Goal: Communication & Community: Answer question/provide support

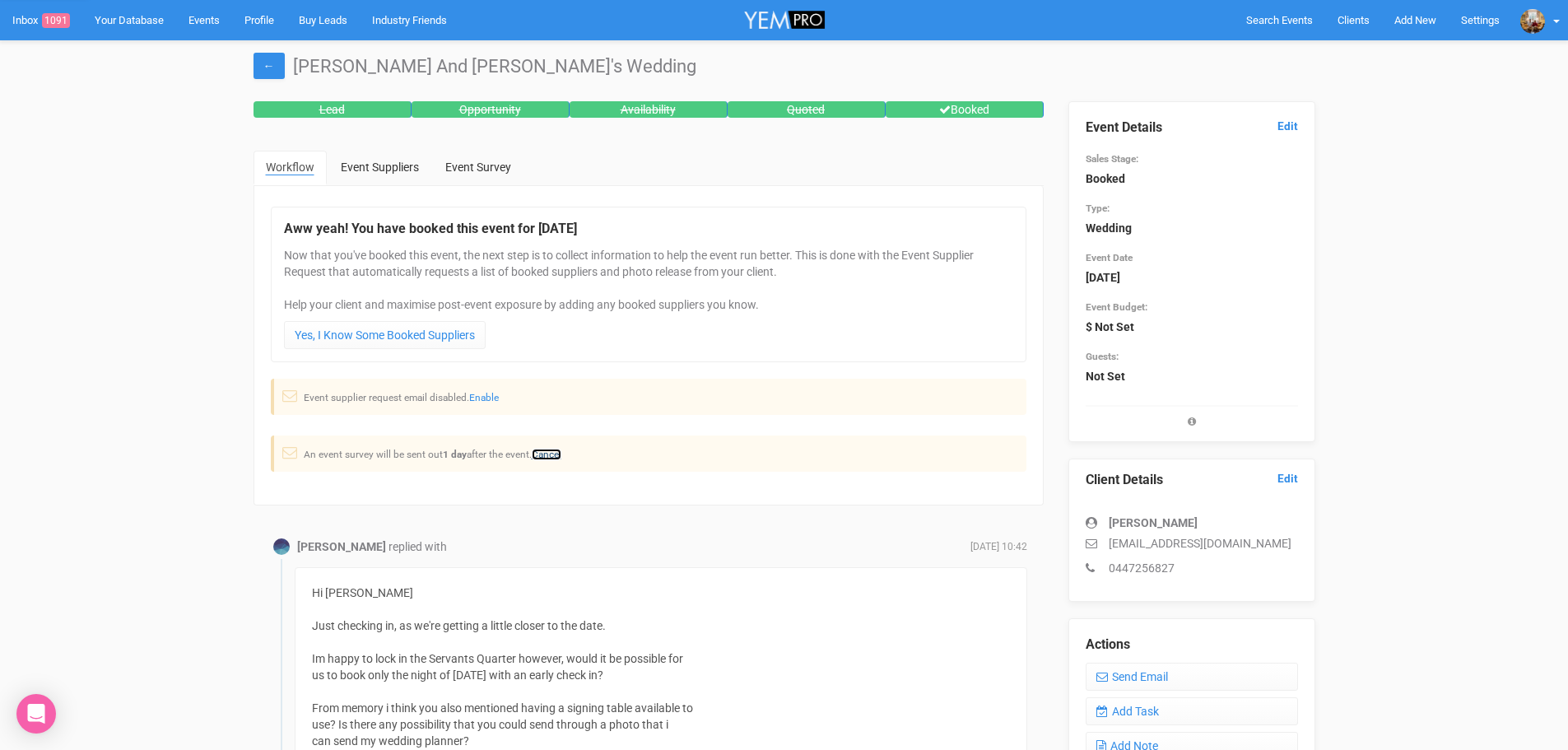
click at [546, 456] on link "Cancel" at bounding box center [547, 454] width 29 height 12
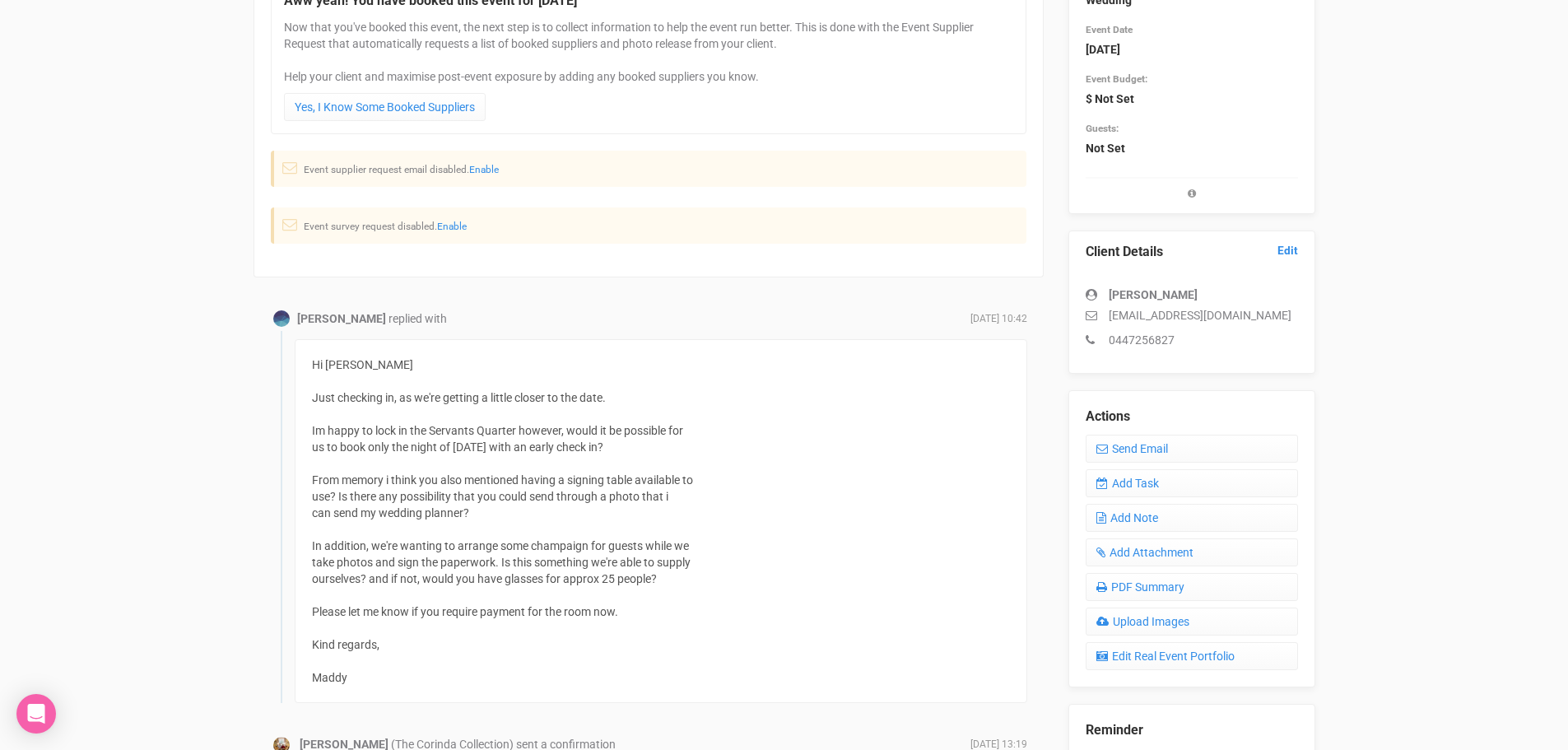
scroll to position [247, 0]
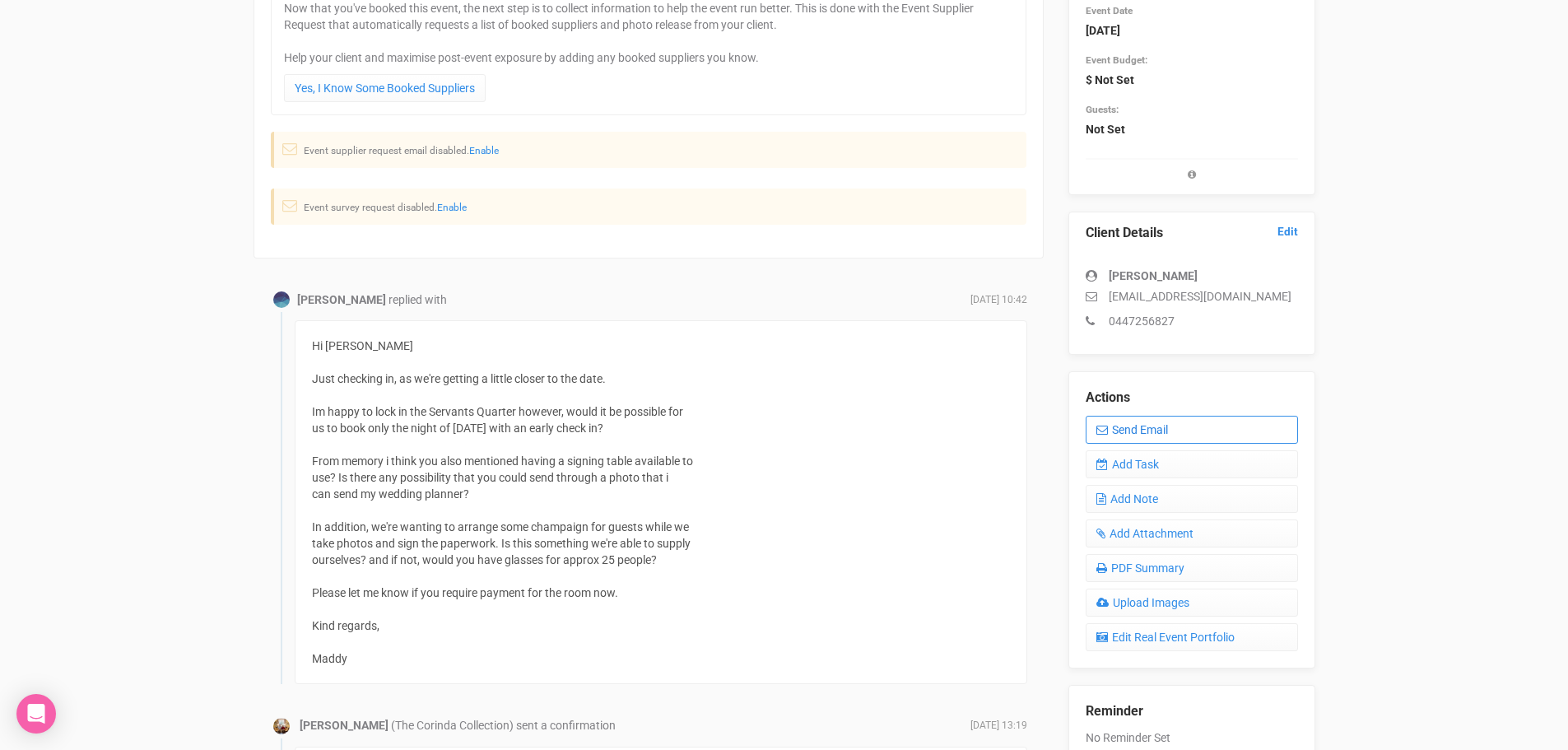
click at [1159, 428] on link "Send Email" at bounding box center [1192, 430] width 213 height 28
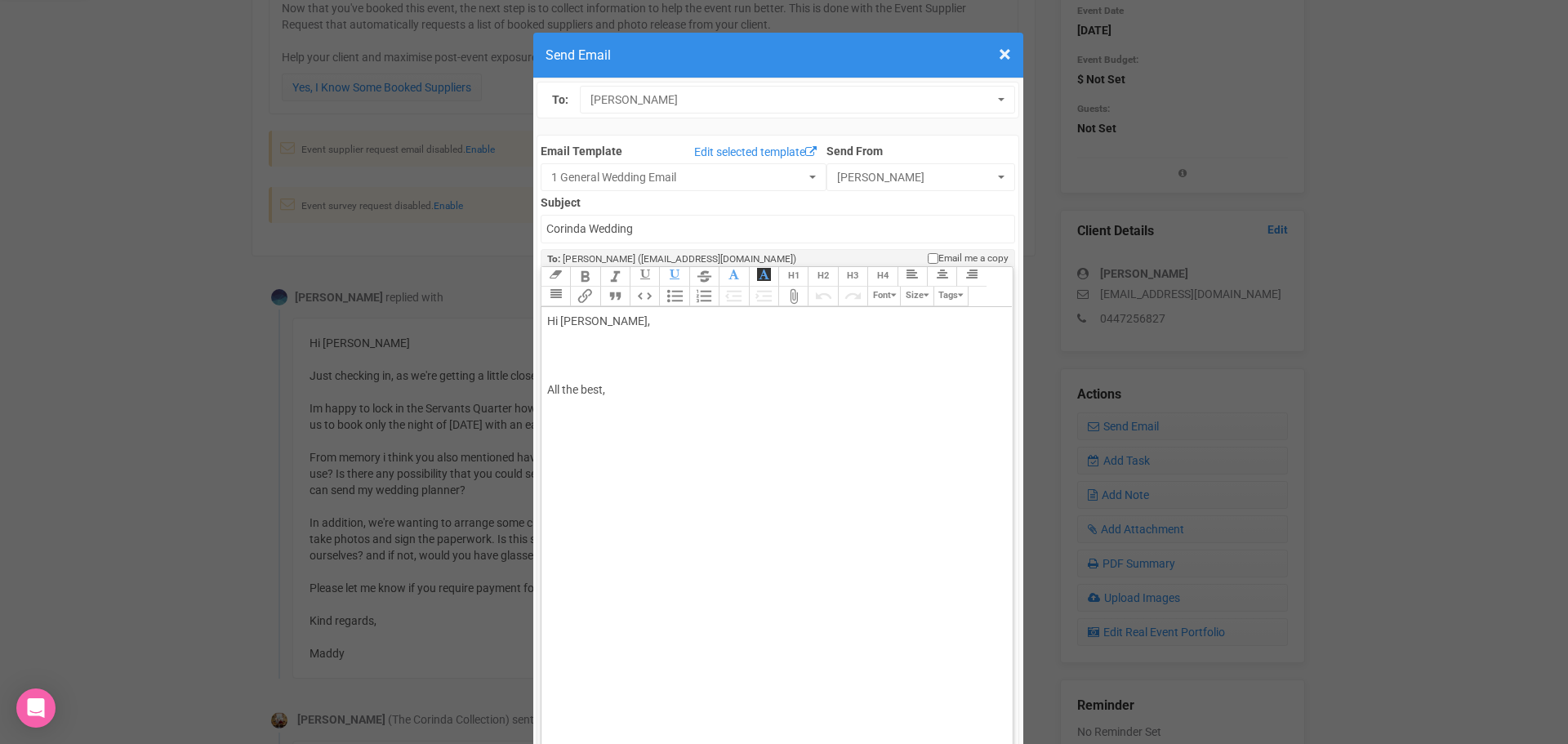
click at [561, 313] on div "Hi Madeline, All the best," at bounding box center [773, 390] width 454 height 154
click at [753, 313] on div "Hi Madeline, Julian here - I'm the owner of Corinda - KAyze is away All the bes…" at bounding box center [773, 390] width 454 height 154
click at [838, 313] on div "Hi Madeline, Julian here - I'm the owner of Corinda - Kayze is away All the bes…" at bounding box center [773, 390] width 454 height 154
click at [730, 313] on div "Hi Madeline, Julian here - I'm the owner of Corinda - Kayze is away until next …" at bounding box center [773, 399] width 454 height 172
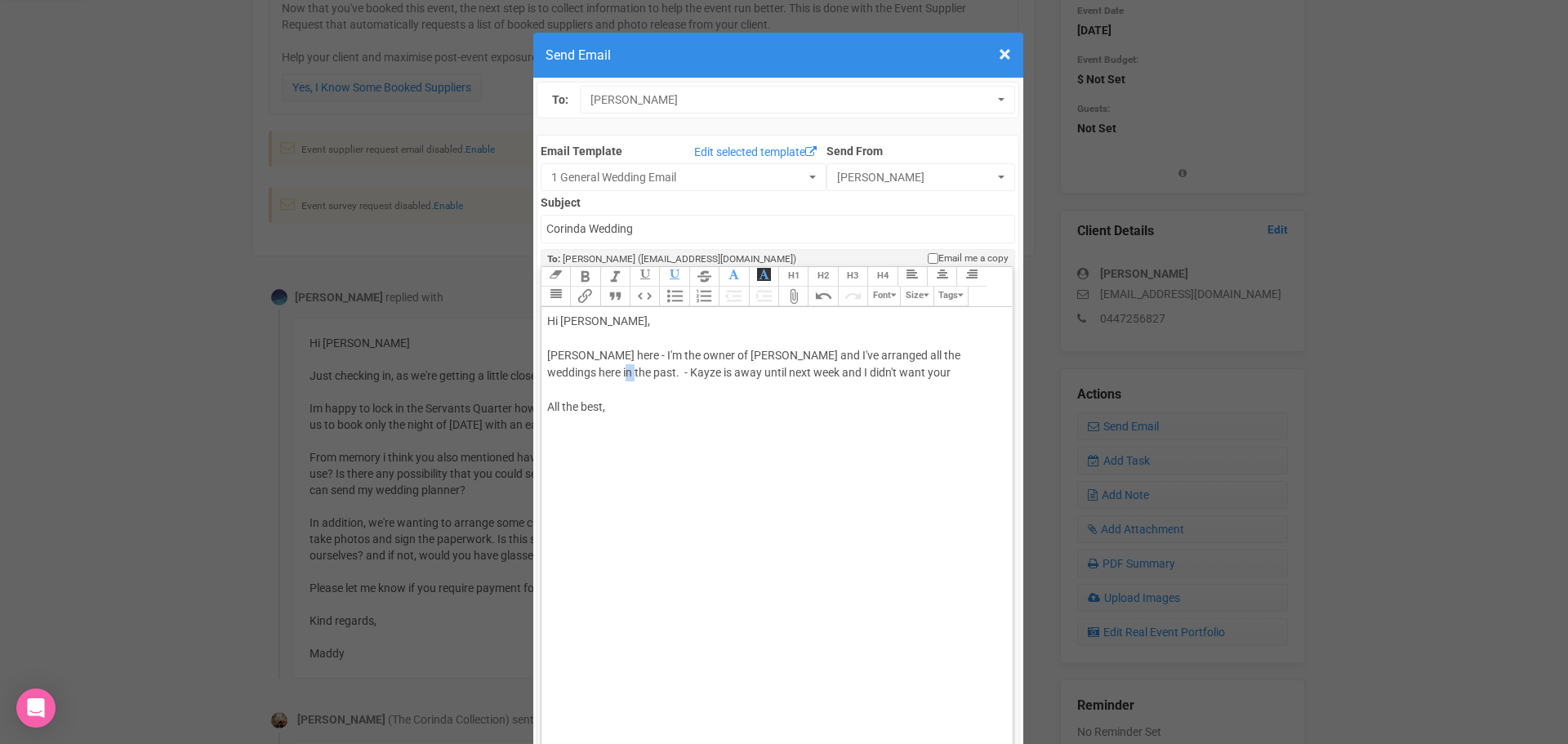
drag, startPoint x: 580, startPoint y: 323, endPoint x: 571, endPoint y: 323, distance: 9.0
click at [571, 323] on div "Hi Madeline, Julian here - I'm the owner of Corinda and I've arranged all the w…" at bounding box center [773, 399] width 454 height 172
click at [869, 318] on div "Hi Madeline, Julian here - I'm the owner of Corinda and I've arranged all the w…" at bounding box center [773, 399] width 454 height 172
type trix-editor "<div>Hi Madeline,<br><br>Julian here - I'm the owner of Corinda and I've arrang…"
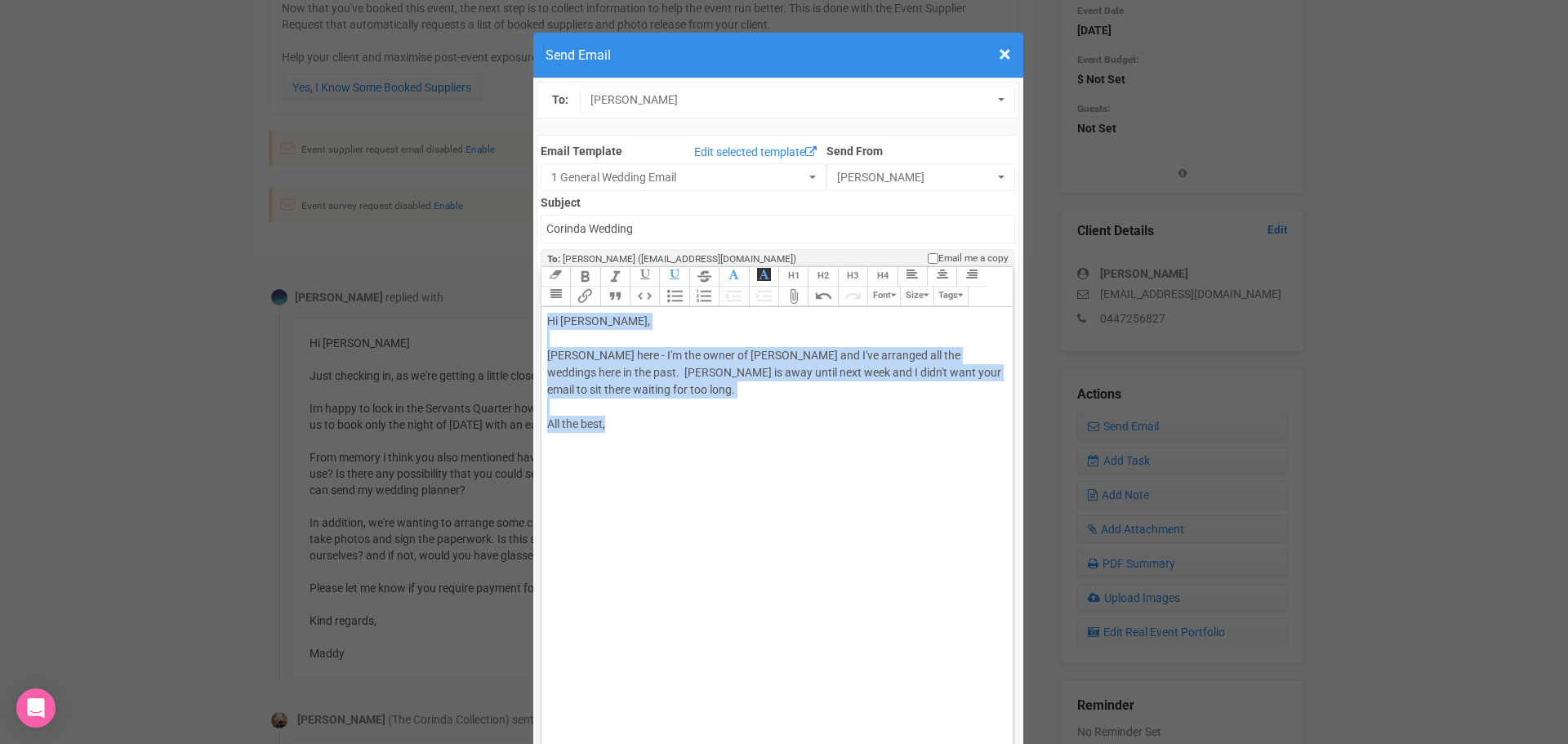
drag, startPoint x: 554, startPoint y: 331, endPoint x: 494, endPoint y: 237, distance: 111.5
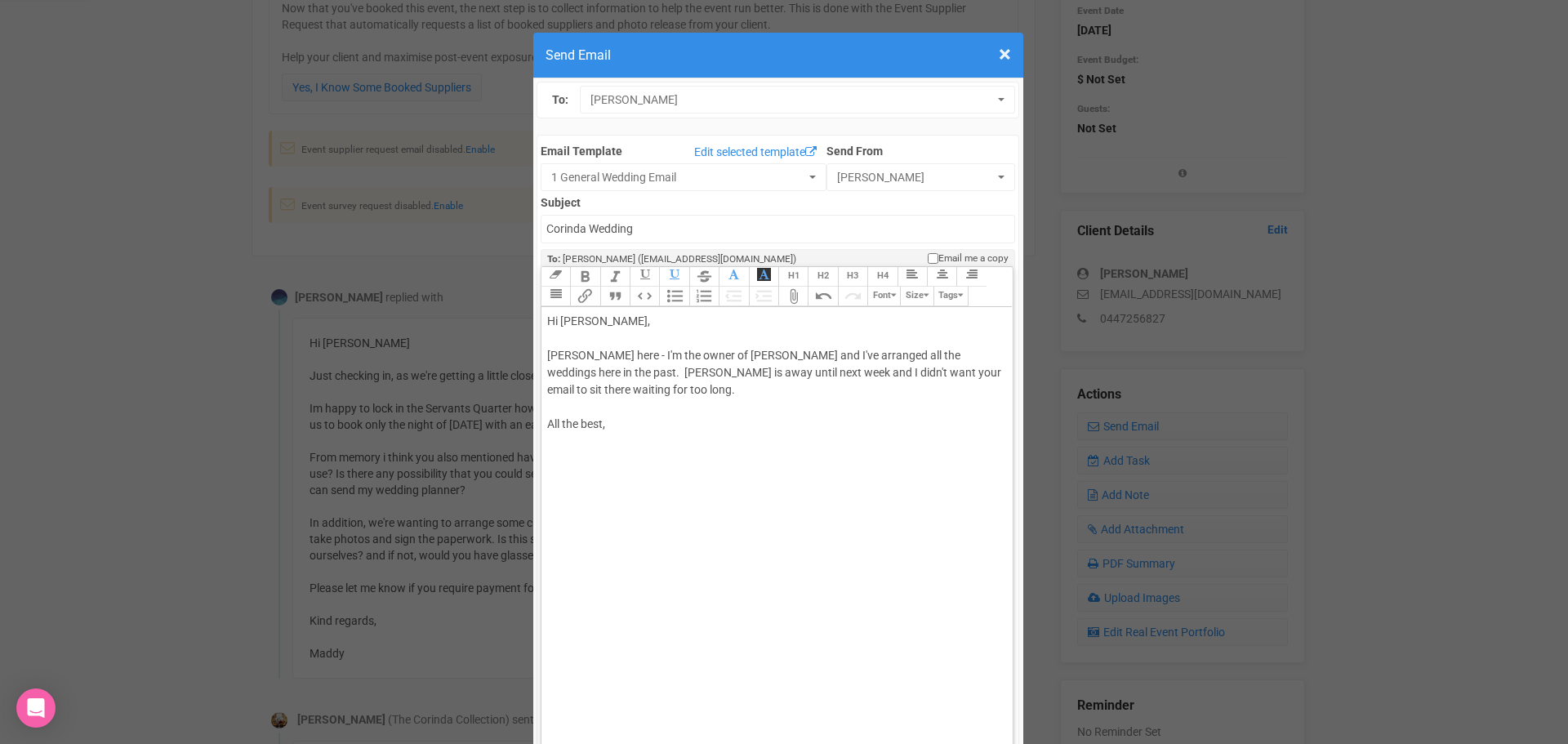
drag, startPoint x: 733, startPoint y: 469, endPoint x: 606, endPoint y: 304, distance: 208.2
click at [671, 314] on trix-editor "Hi Madeline, Julian here - I'm the owner of Corinda and I've arranged all the w…" at bounding box center [777, 529] width 471 height 446
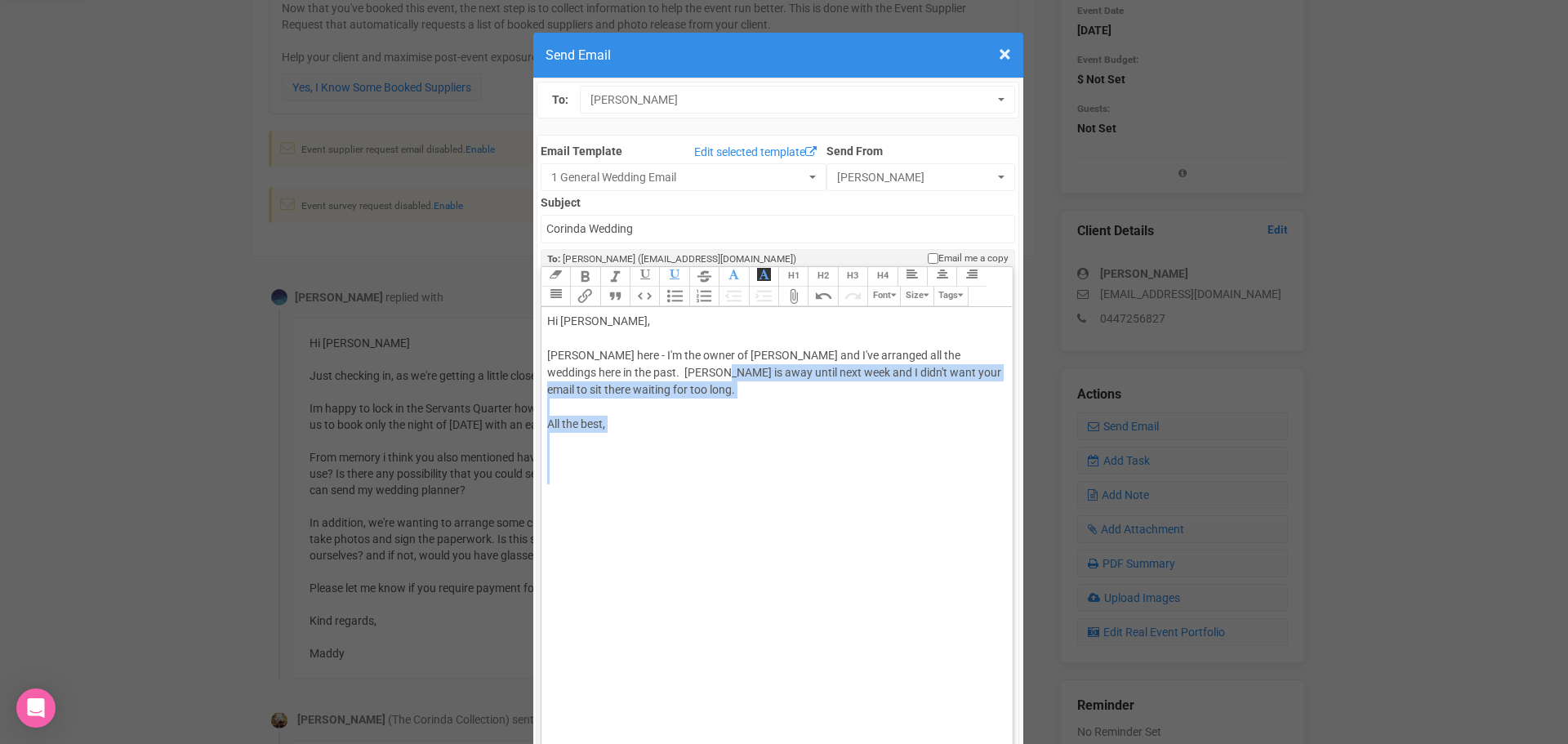
click at [613, 333] on div "Hi Madeline, Julian here - I'm the owner of Corinda and I've arranged all the w…" at bounding box center [773, 407] width 454 height 189
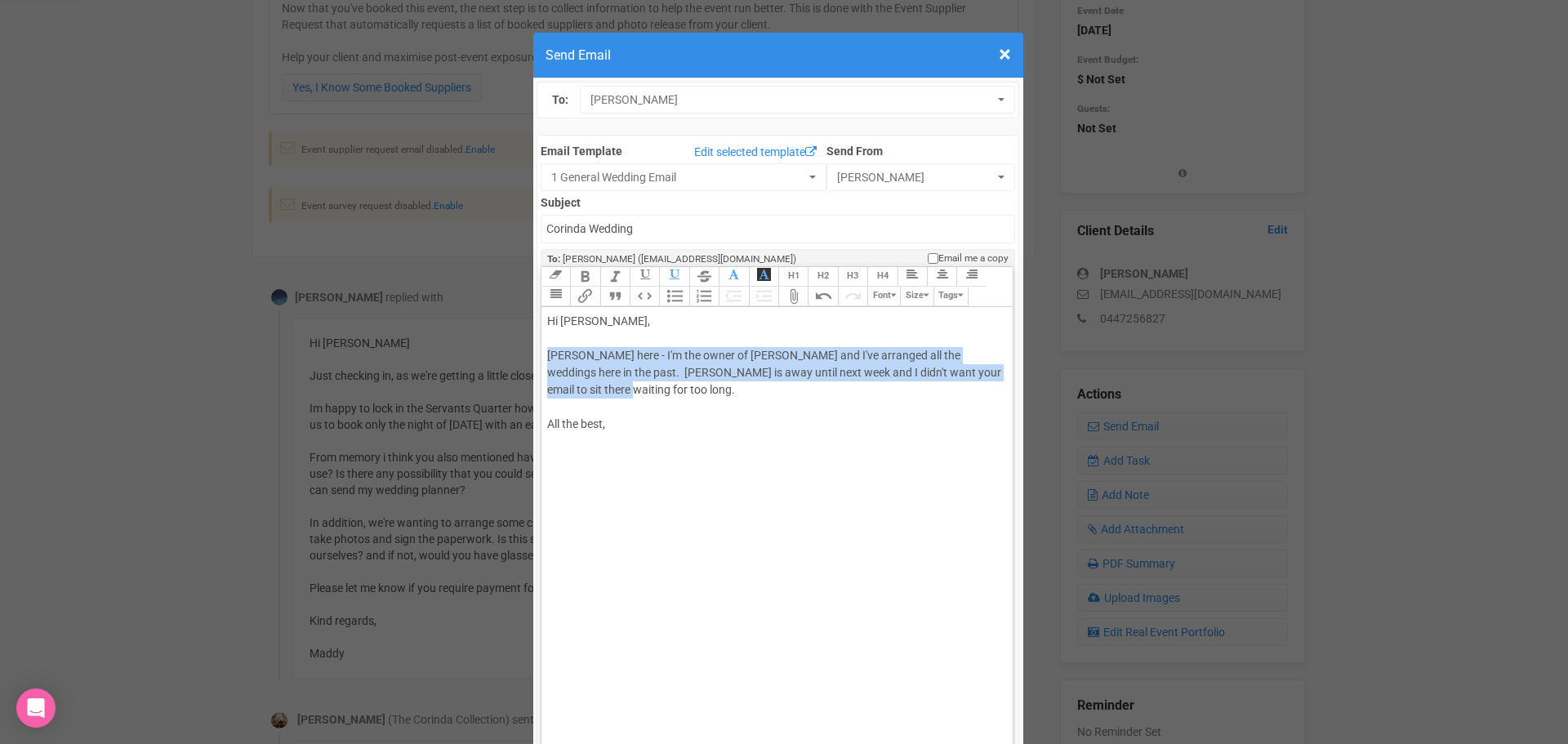
drag, startPoint x: 600, startPoint y: 338, endPoint x: 538, endPoint y: 306, distance: 69.8
click at [542, 307] on trix-editor "Hi Madeline, Julian here - I'm the owner of Corinda and I've arranged all the w…" at bounding box center [777, 529] width 471 height 446
copy div "Julian here - I'm the owner of Corinda and I've arranged all the weddings here …"
click at [999, 50] on span "×" at bounding box center [1005, 55] width 12 height 27
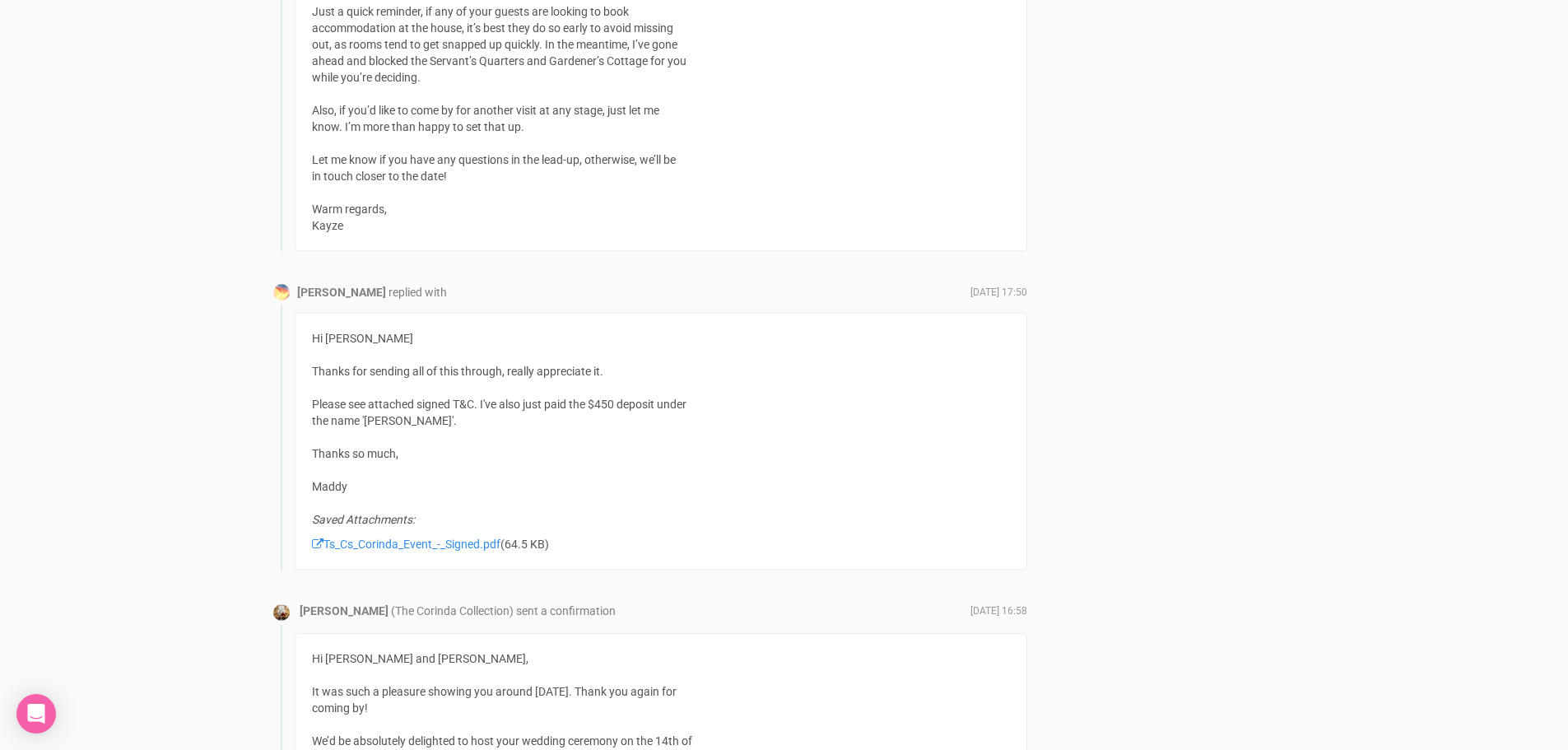
scroll to position [9289, 0]
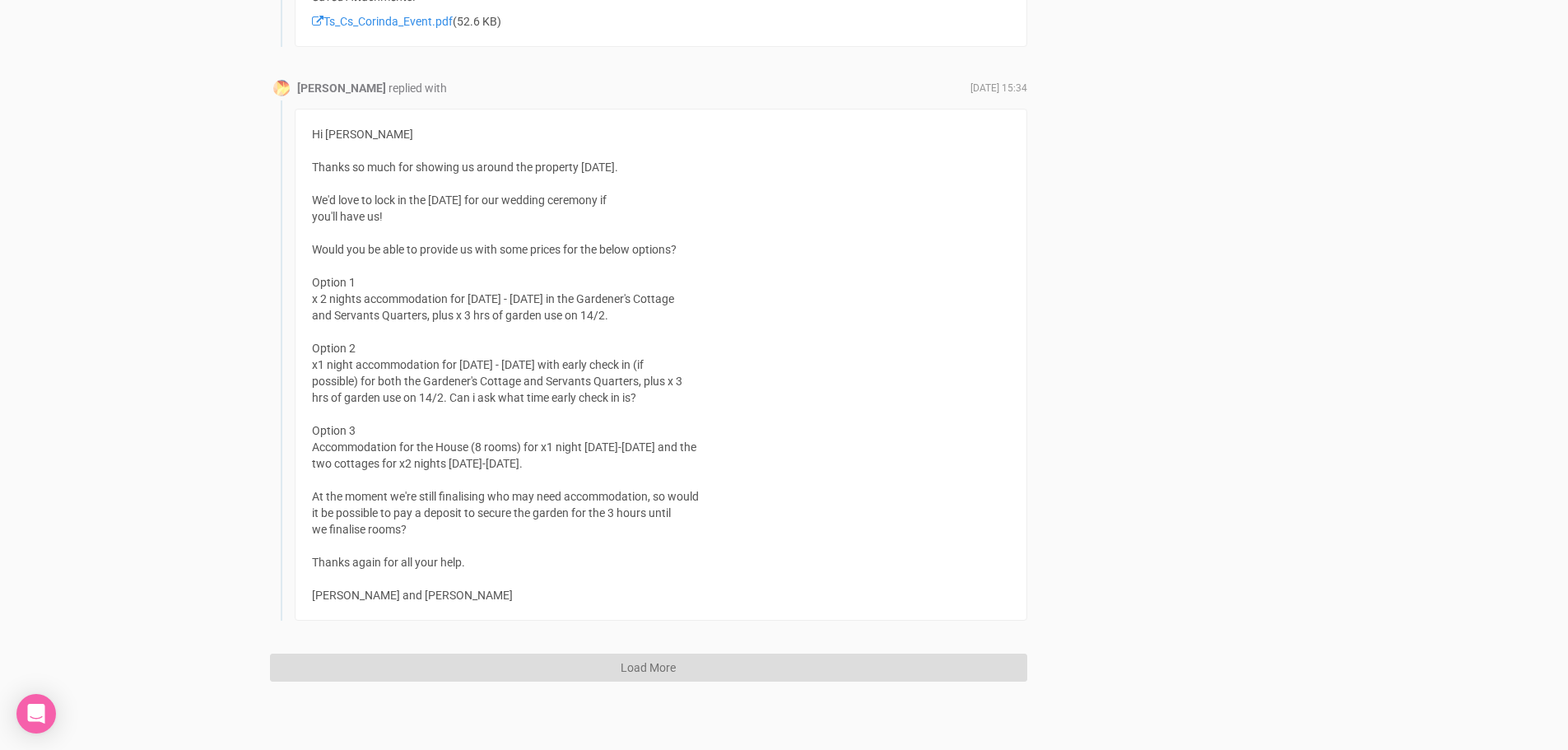
click at [709, 659] on button "Load More" at bounding box center [648, 667] width 757 height 28
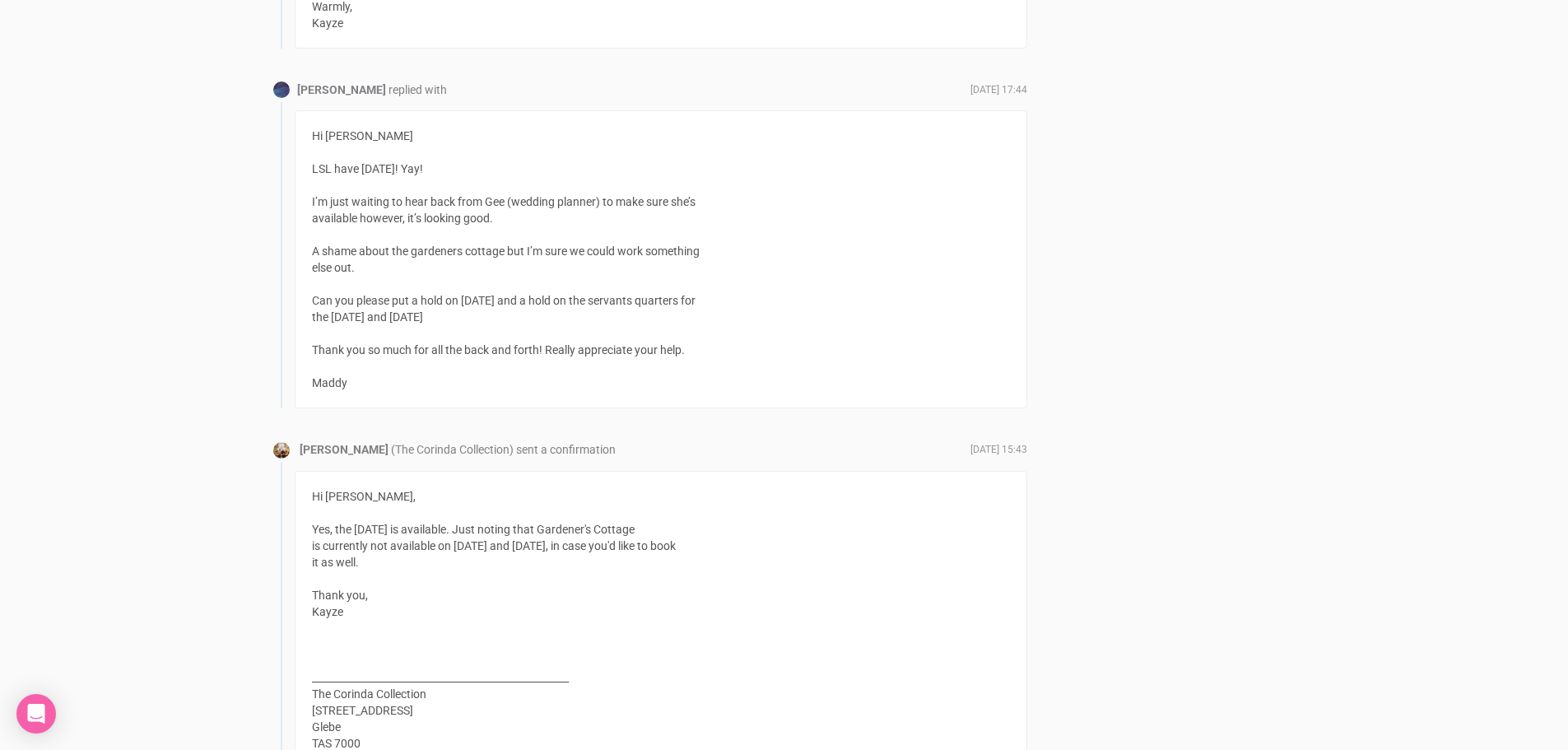
scroll to position [2789, 0]
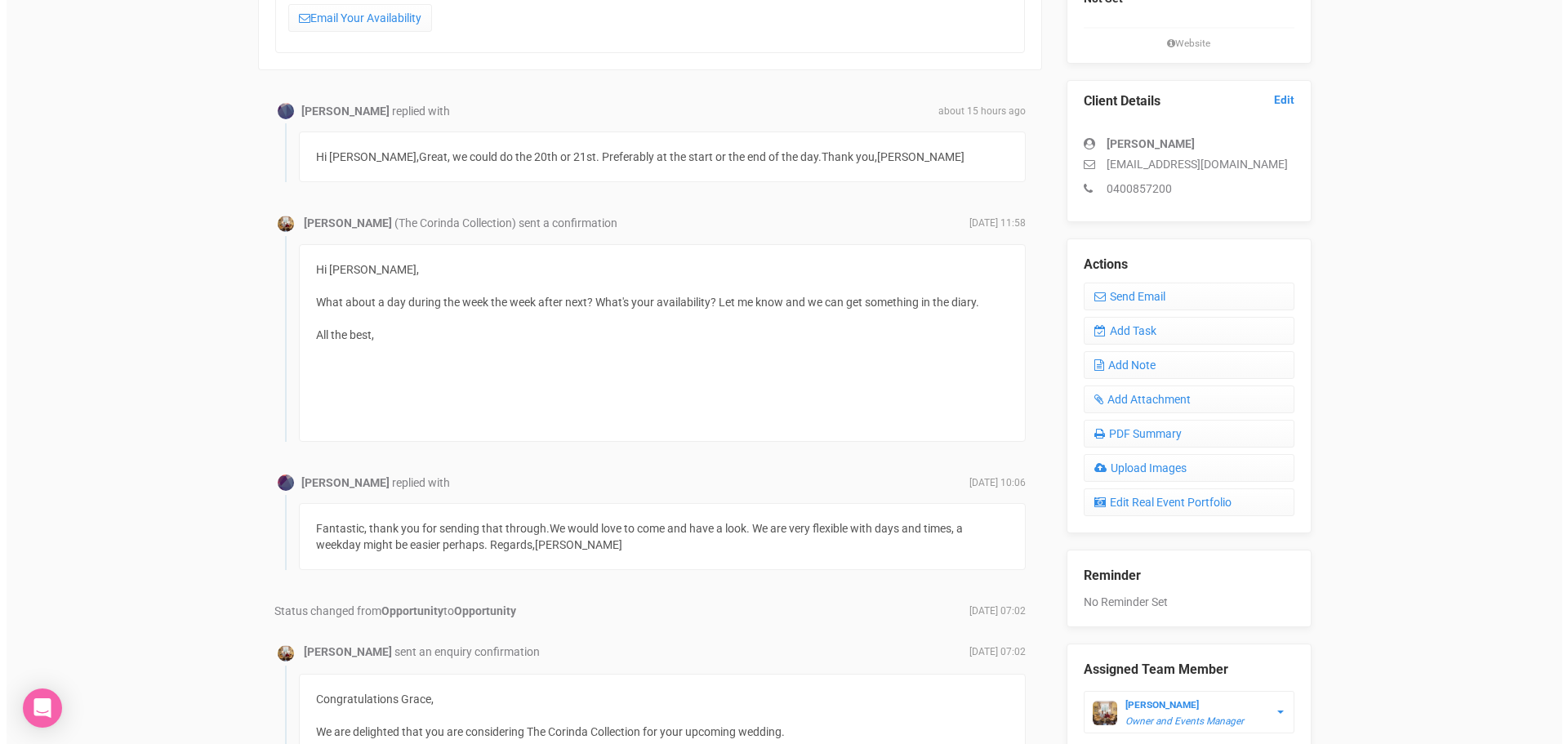
scroll to position [293, 0]
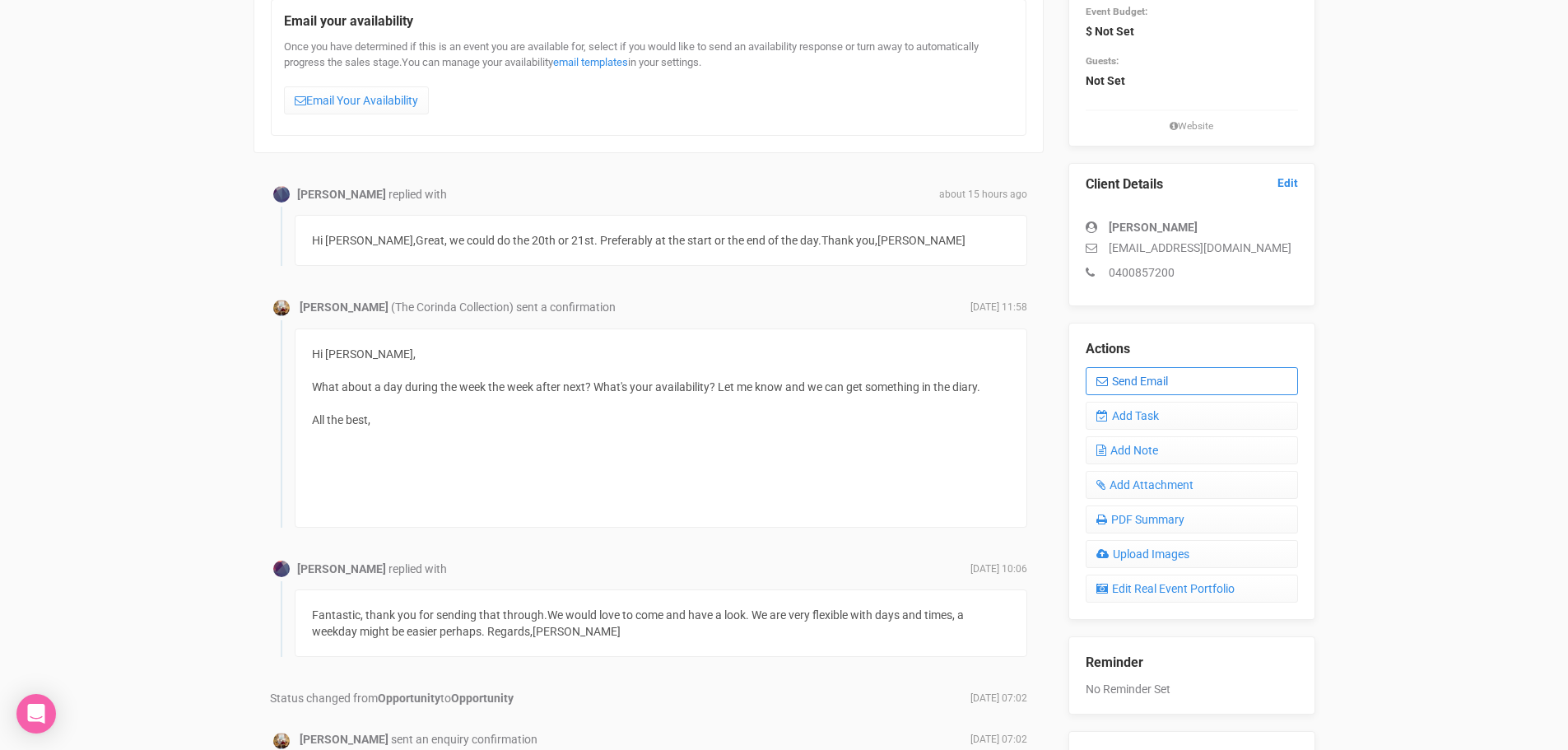
click at [1152, 374] on link "Send Email" at bounding box center [1192, 381] width 213 height 28
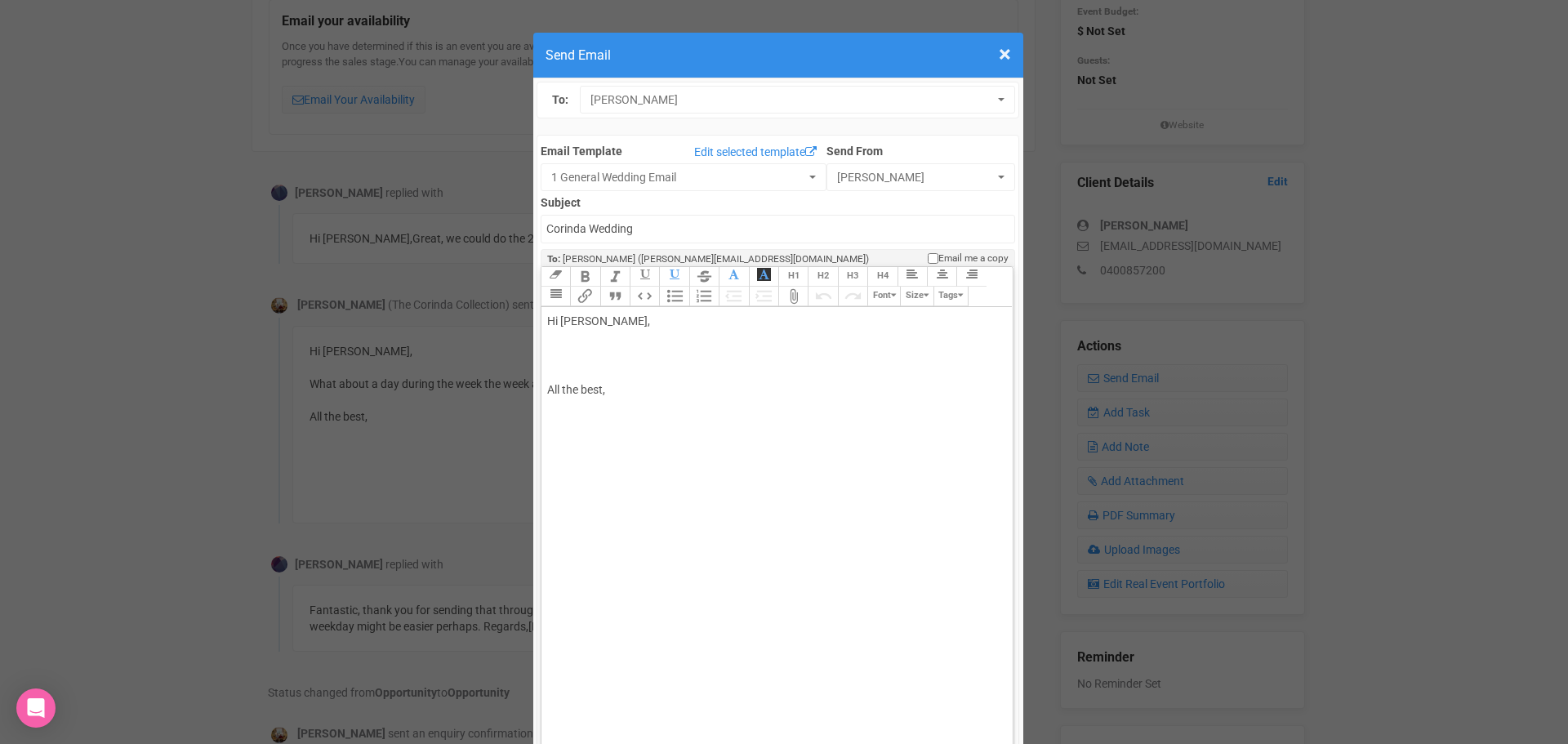
click at [616, 313] on div "Hi [PERSON_NAME], All the best," at bounding box center [773, 390] width 454 height 154
click at [612, 313] on div "Hi [PERSON_NAME], All the best," at bounding box center [773, 390] width 454 height 154
click at [592, 313] on div "Hi [PERSON_NAME], All the best," at bounding box center [773, 390] width 454 height 154
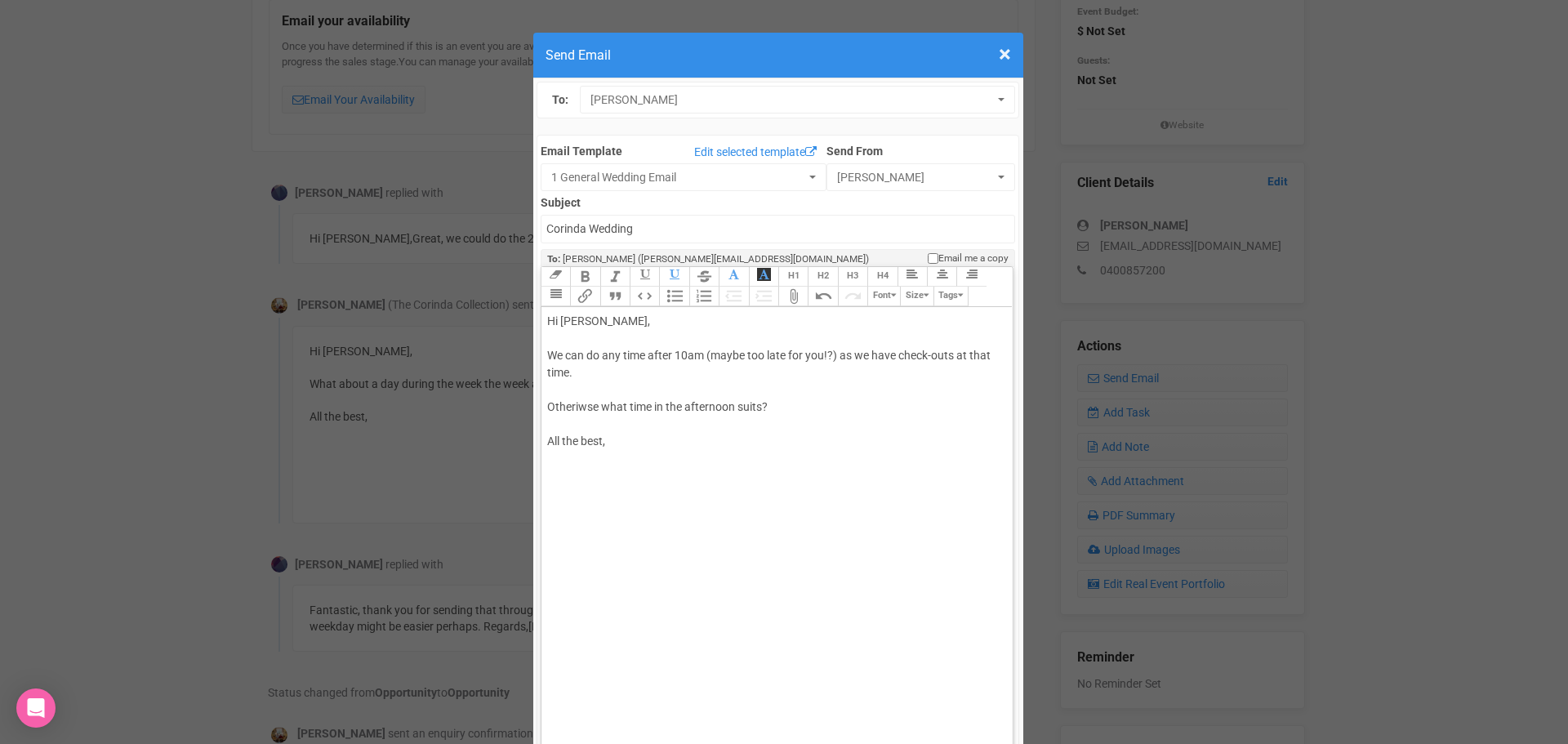
click at [626, 313] on div "Hi [PERSON_NAME], We can do any time after 10am (maybe too late for you!?) as w…" at bounding box center [773, 415] width 454 height 205
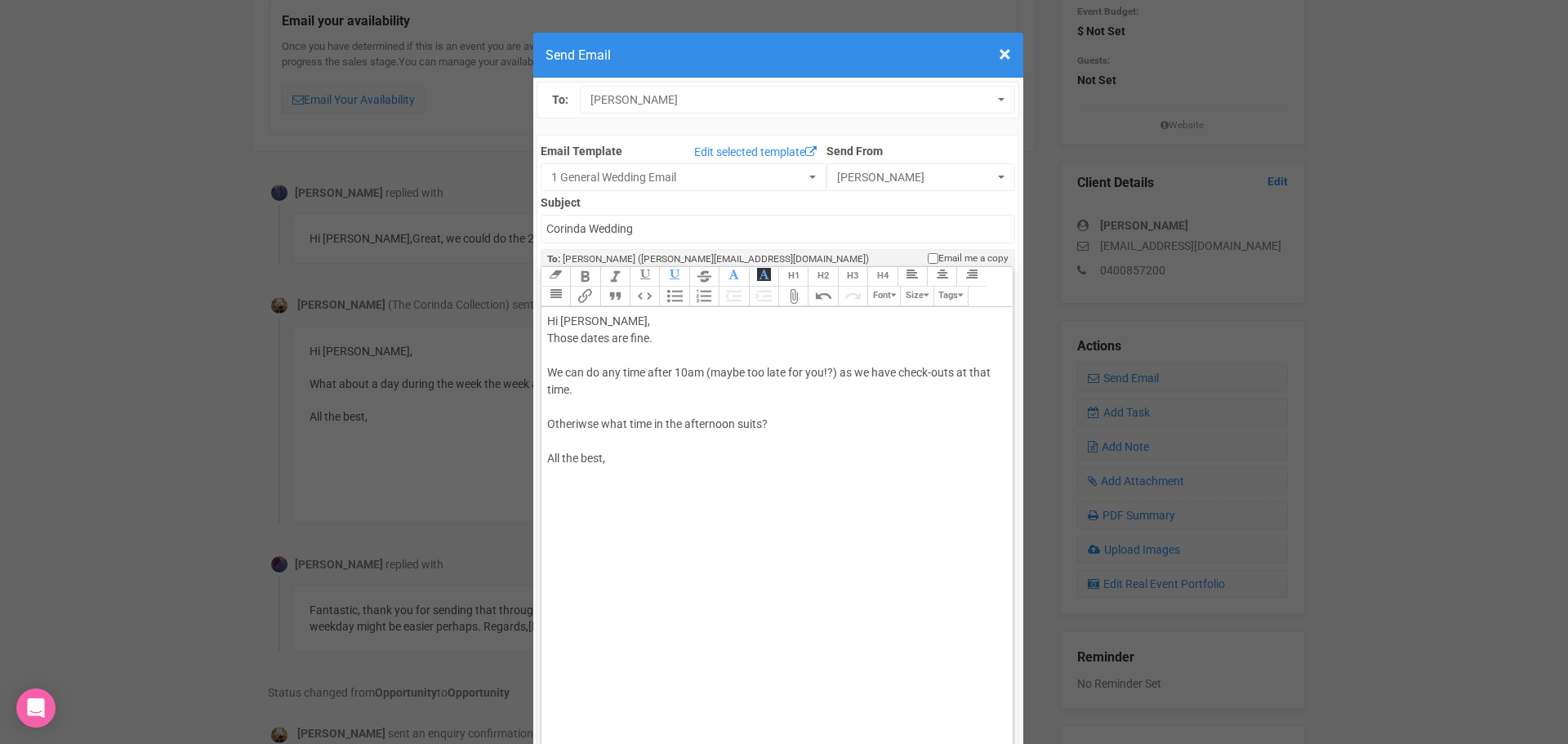
click at [615, 313] on div "Hi [PERSON_NAME], Those dates are fine. We can do any time after 10am (maybe to…" at bounding box center [773, 424] width 454 height 223
type trix-editor "<div>Hi [PERSON_NAME],<br><br>Those dates are fine.<br><br>We can do any time a…"
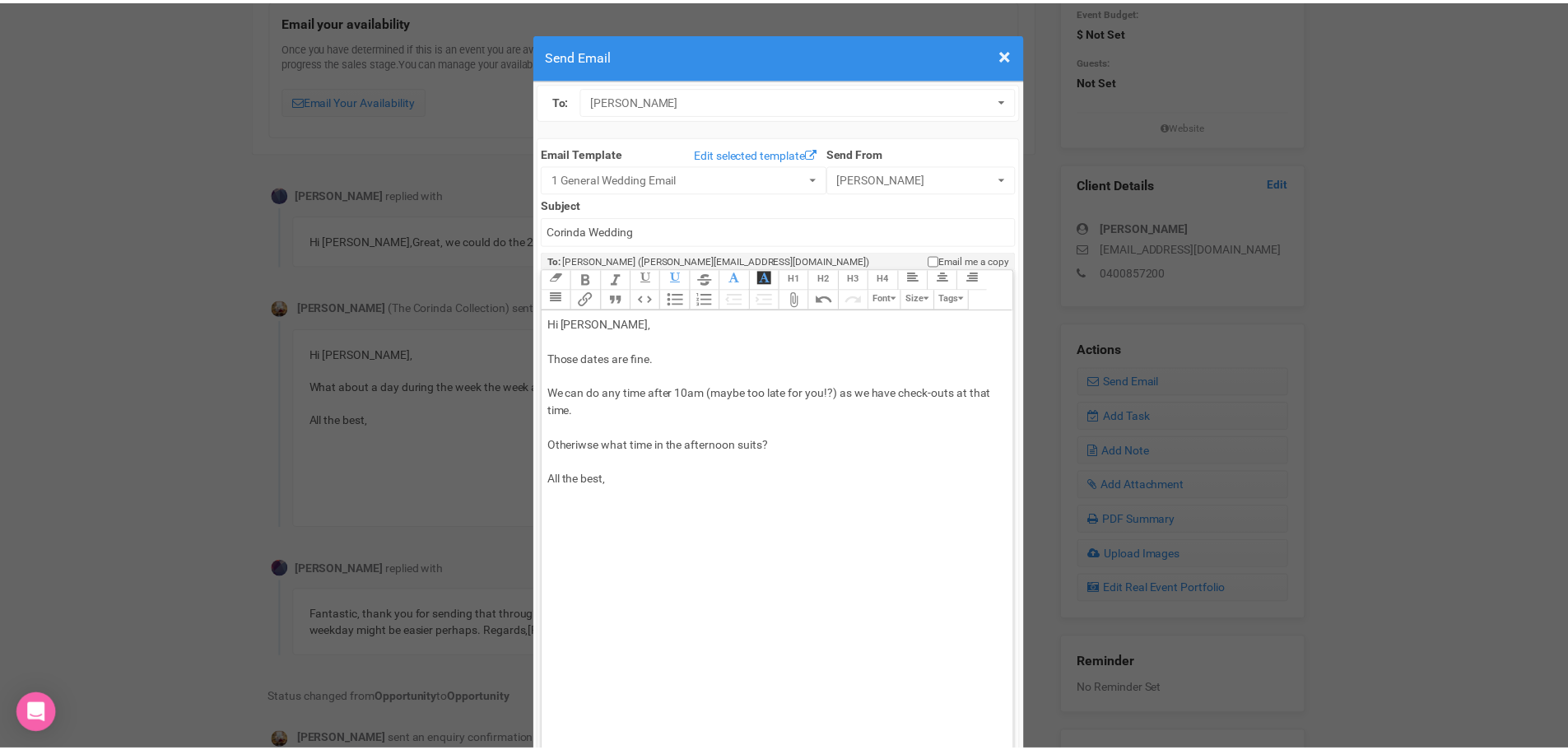
scroll to position [735, 0]
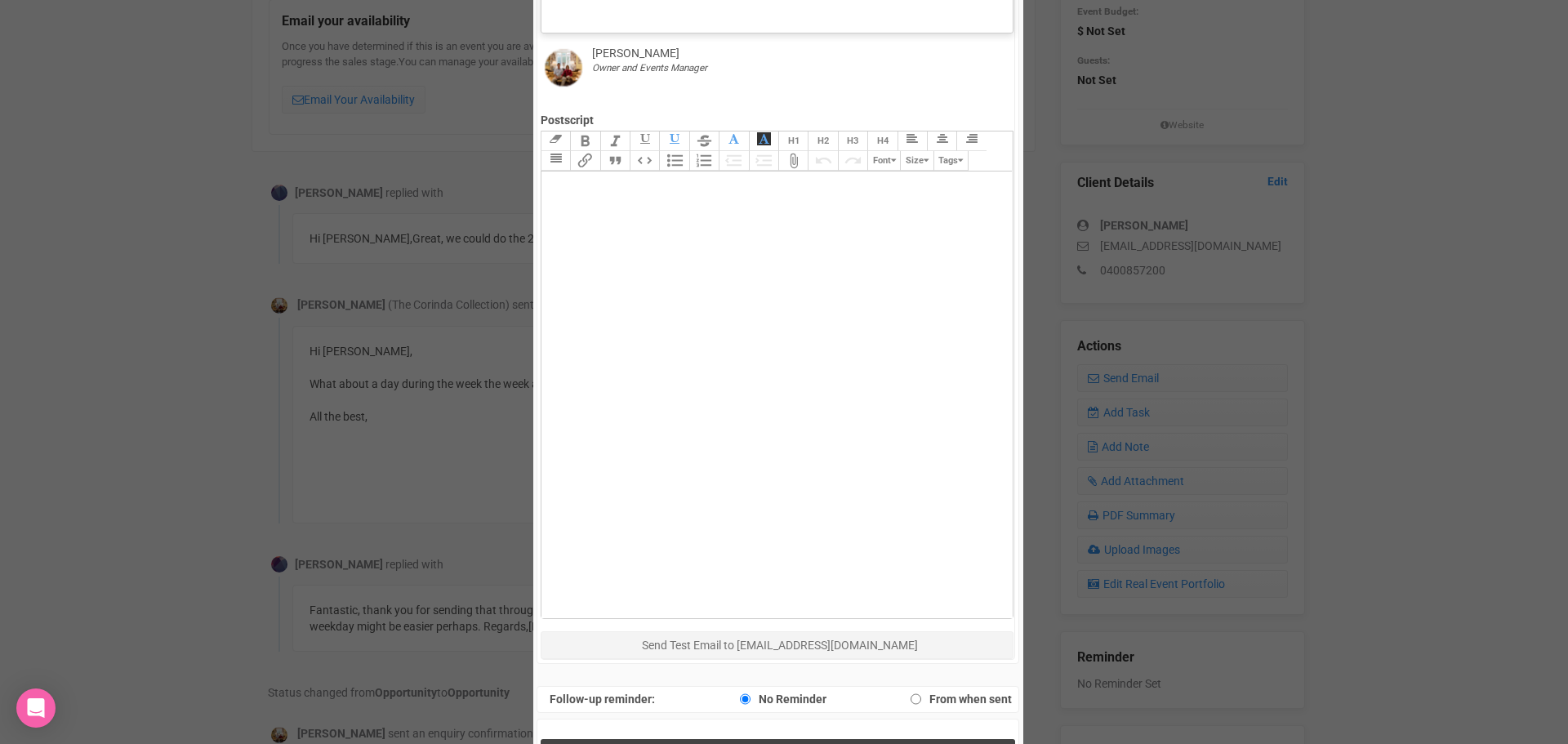
click at [868, 739] on button "Send Response" at bounding box center [778, 755] width 475 height 34
